Goal: Information Seeking & Learning: Learn about a topic

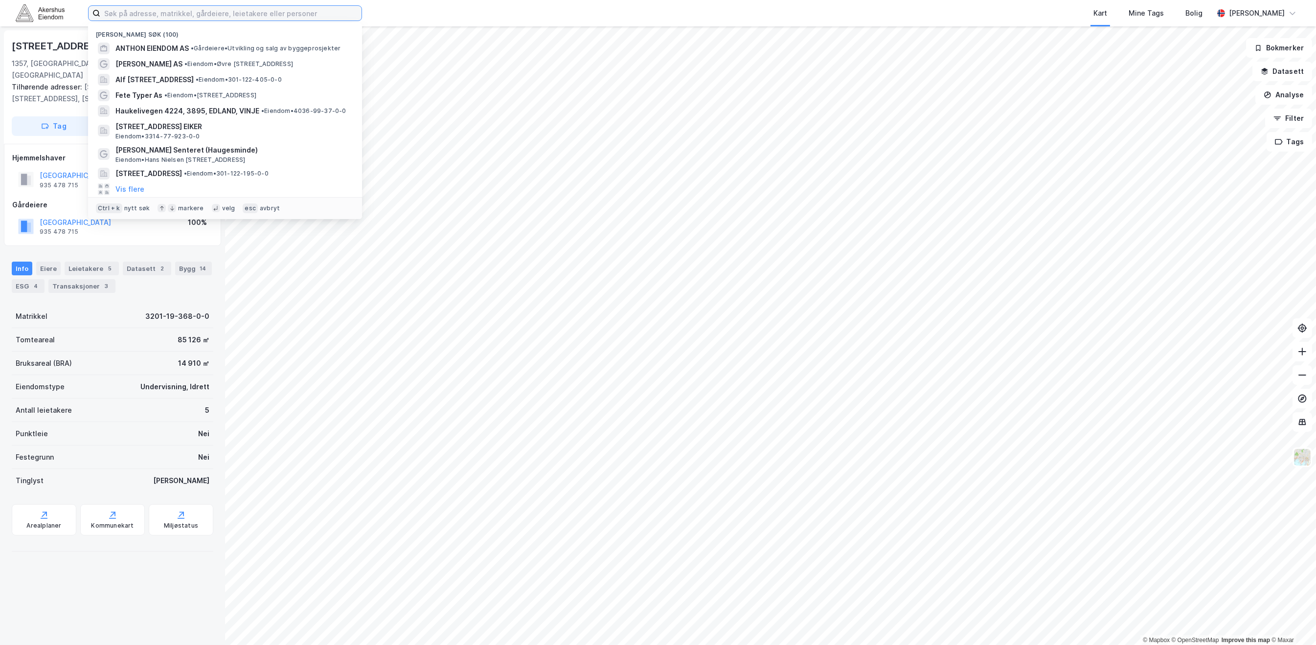
click at [219, 11] on input at bounding box center [230, 13] width 261 height 15
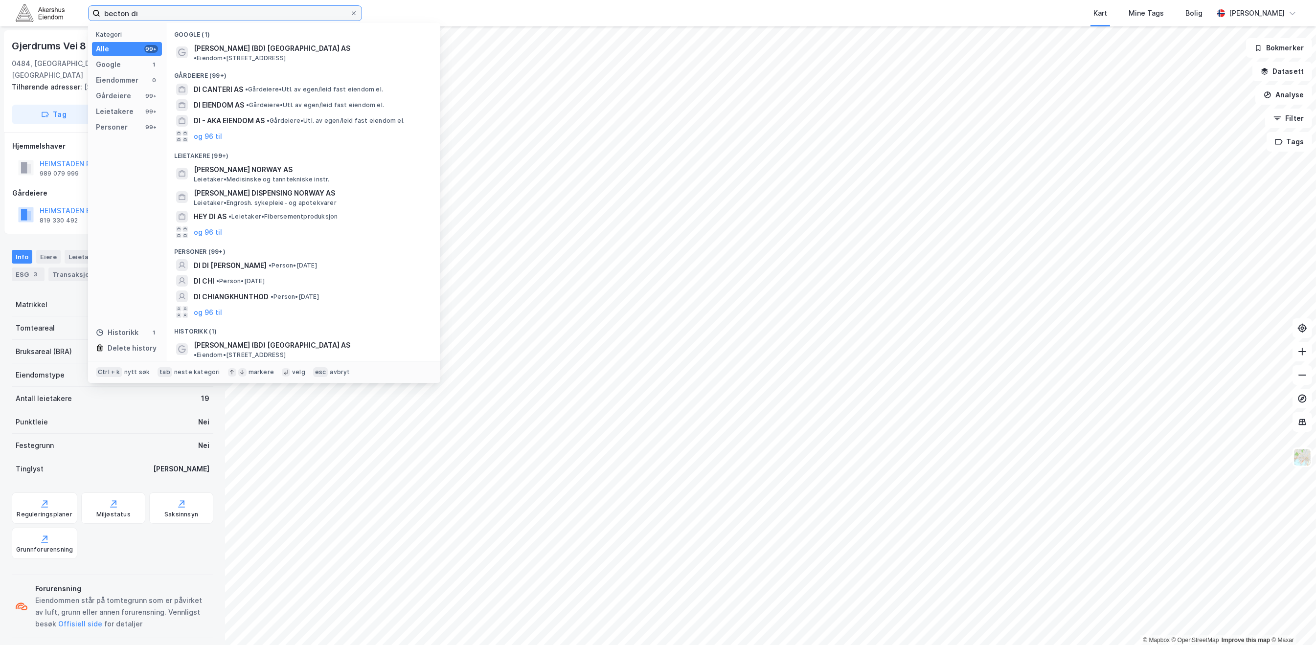
click at [233, 10] on input "becton di" at bounding box center [225, 13] width 250 height 15
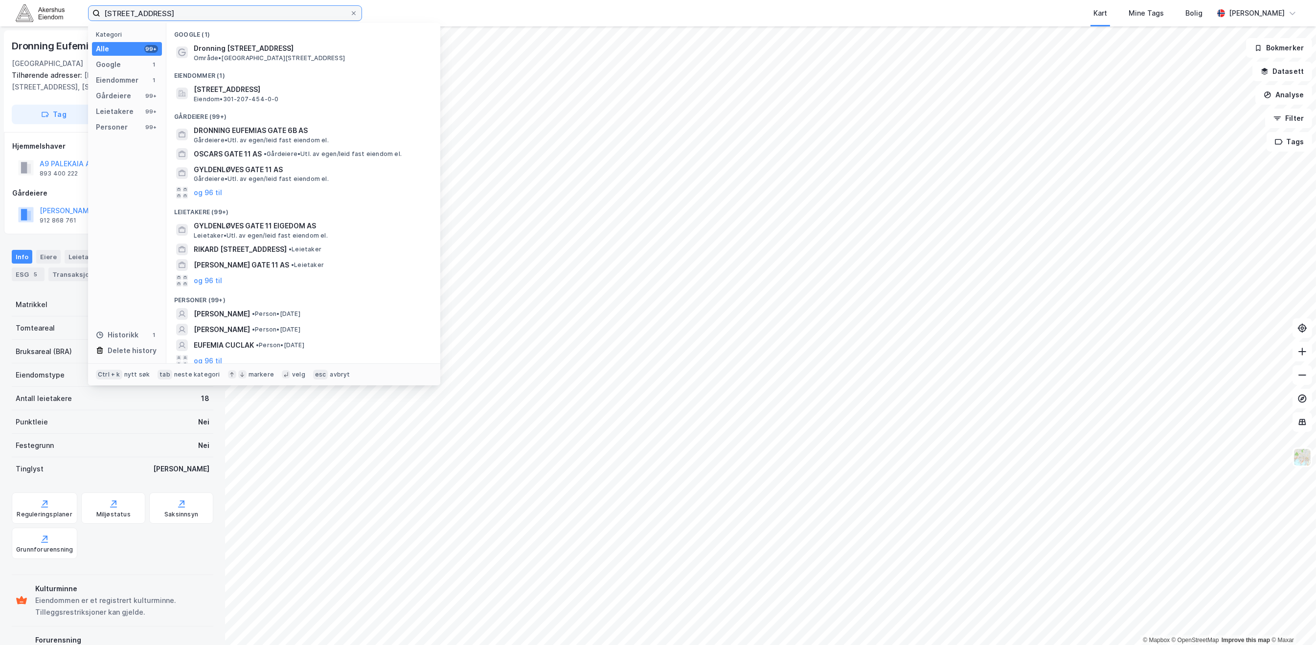
click at [256, 14] on input "[STREET_ADDRESS]" at bounding box center [225, 13] width 250 height 15
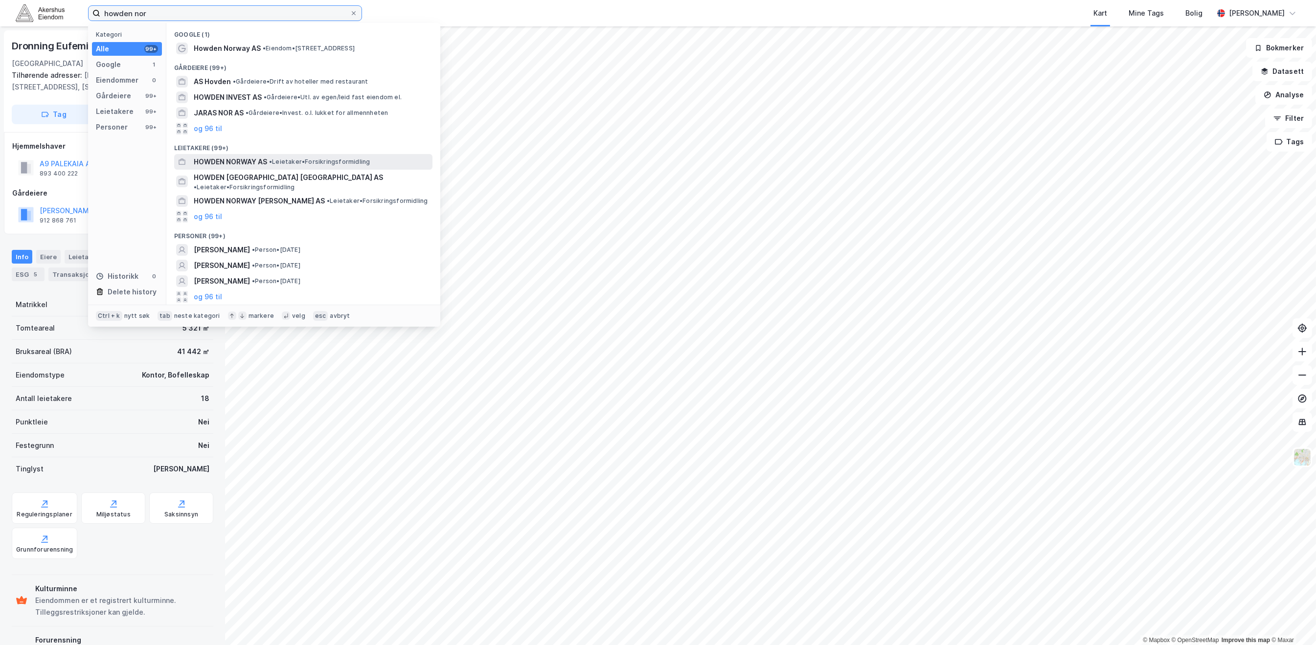
type input "howden nor"
